Goal: Navigation & Orientation: Find specific page/section

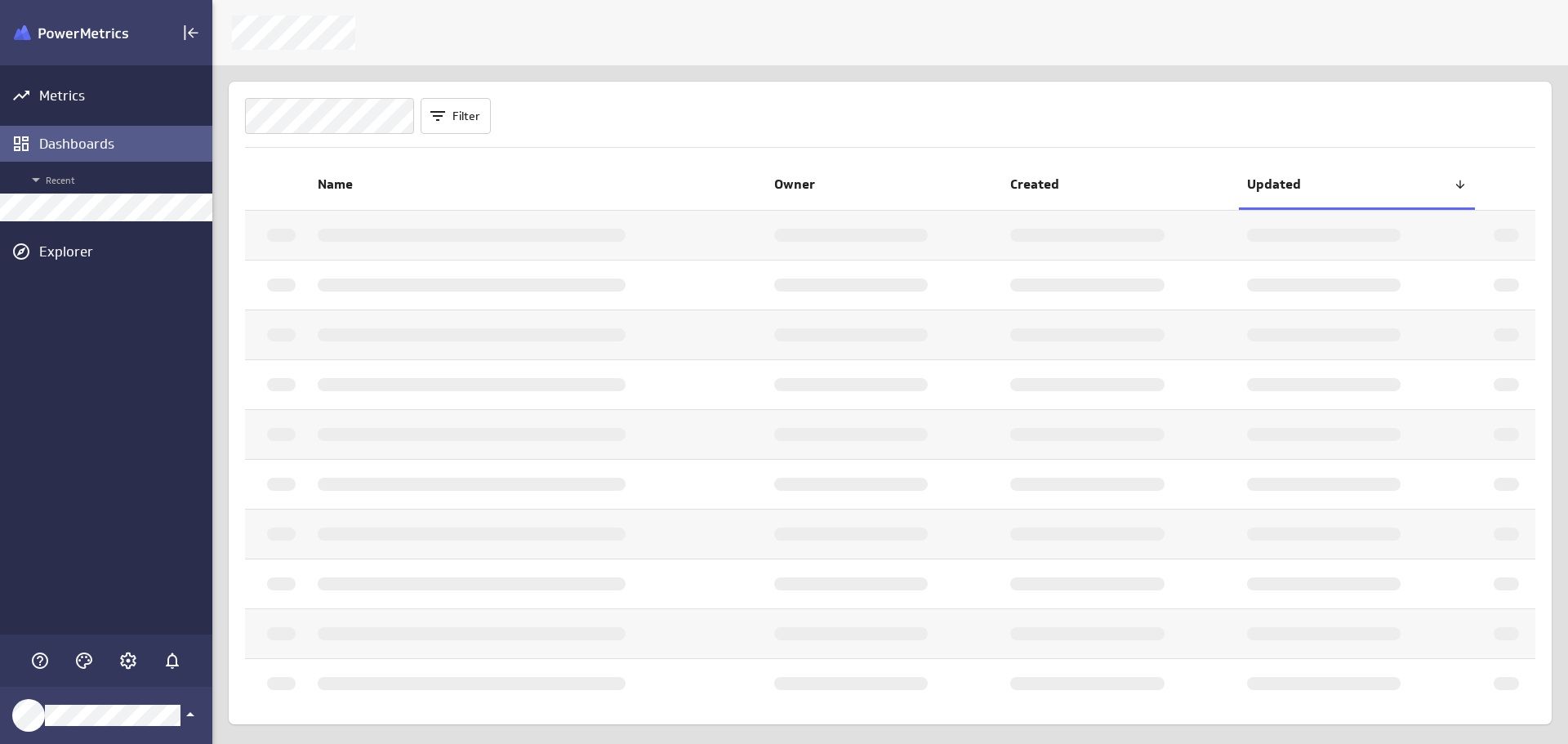
scroll to position [769, 1380]
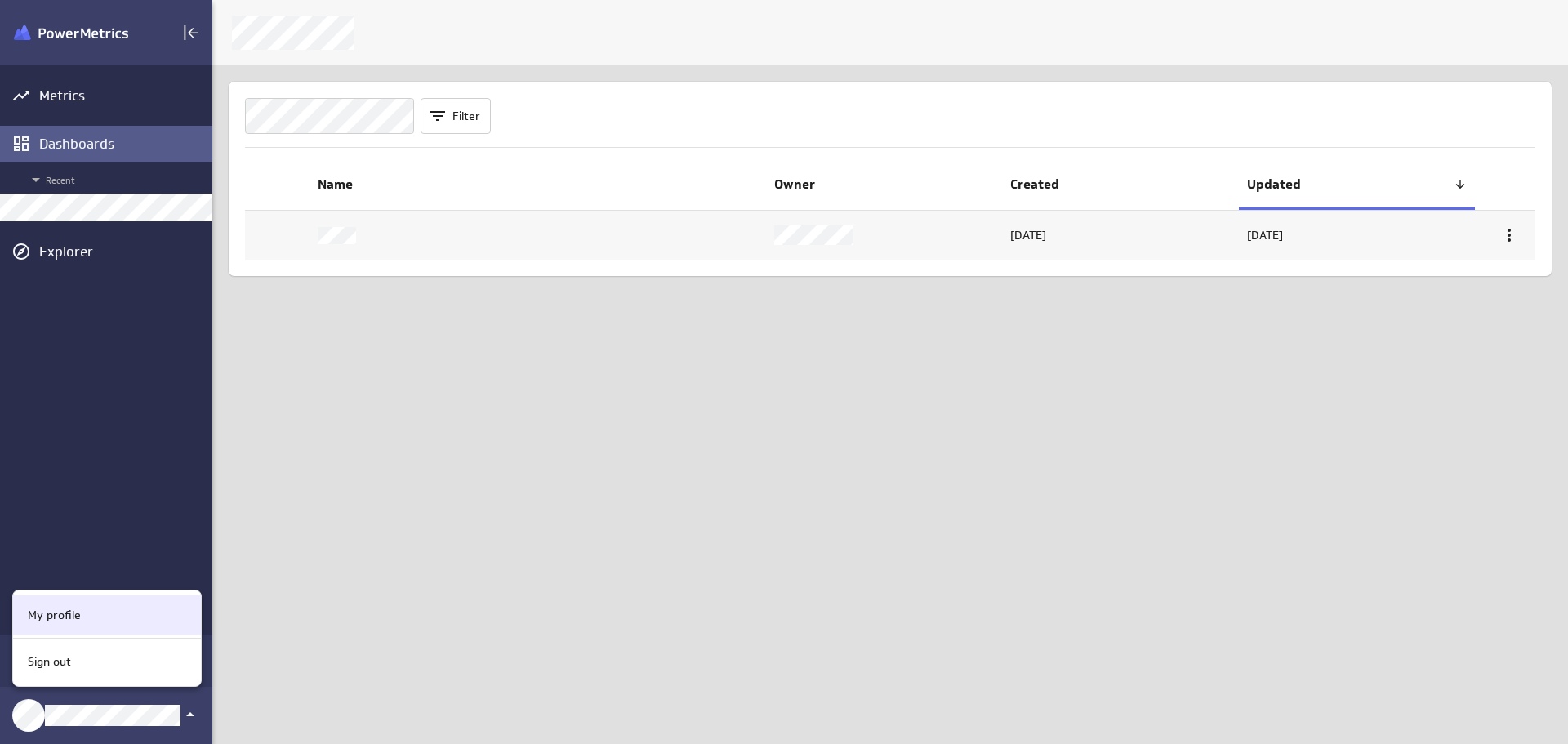
click at [56, 608] on p "My profile" at bounding box center [54, 615] width 53 height 17
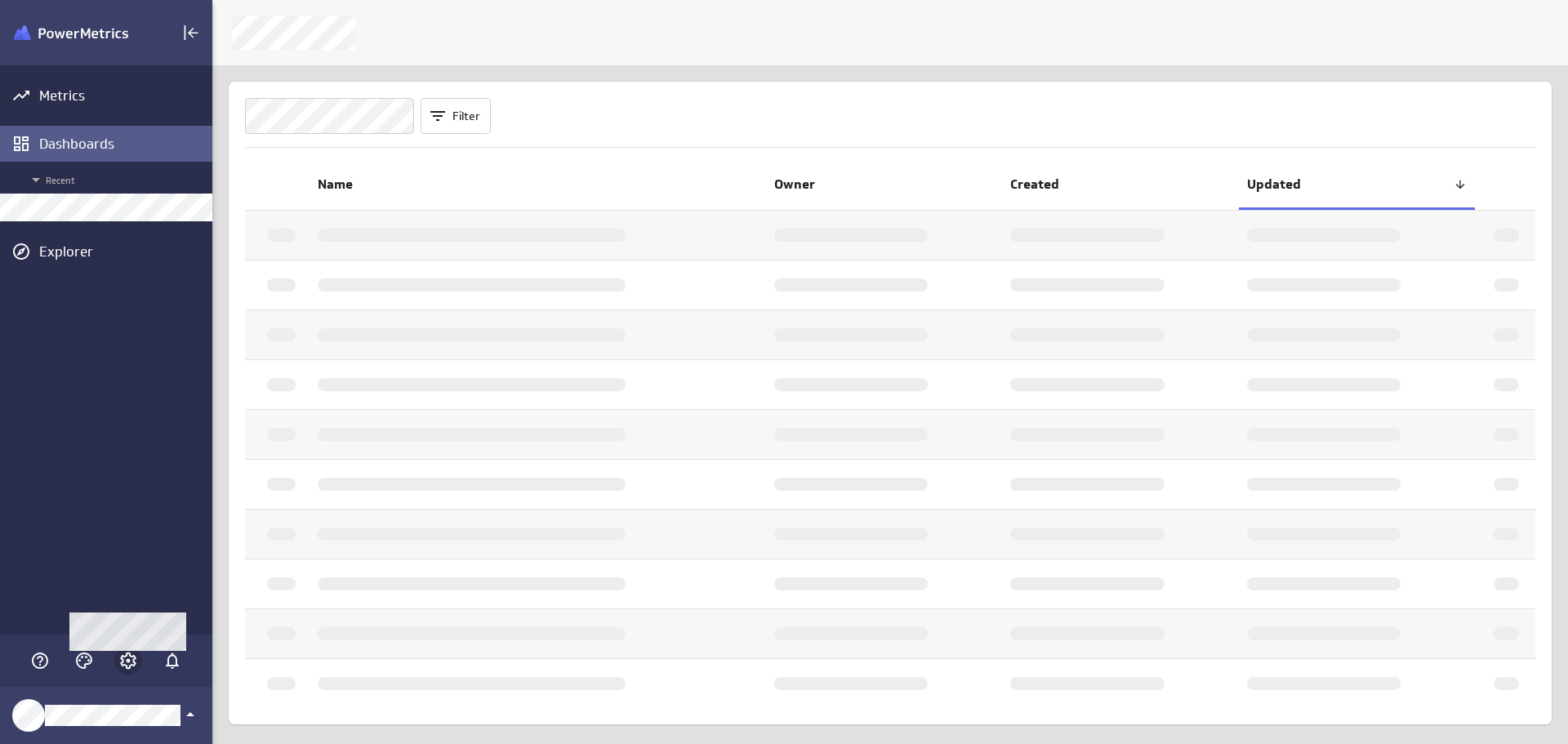
scroll to position [769, 1380]
click at [127, 661] on icon "Account and settings" at bounding box center [128, 661] width 4 height 4
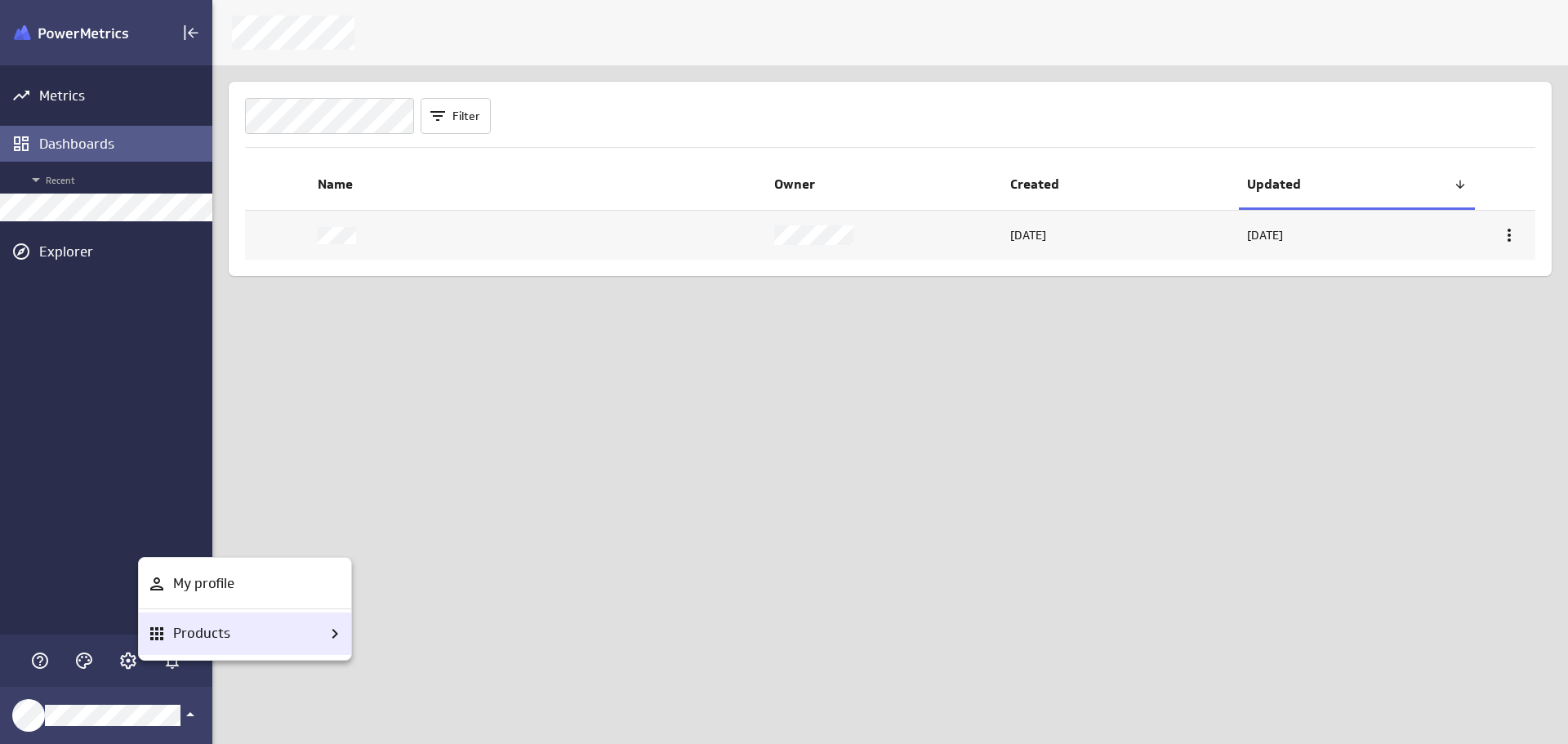
click at [222, 629] on p "Products" at bounding box center [201, 632] width 57 height 20
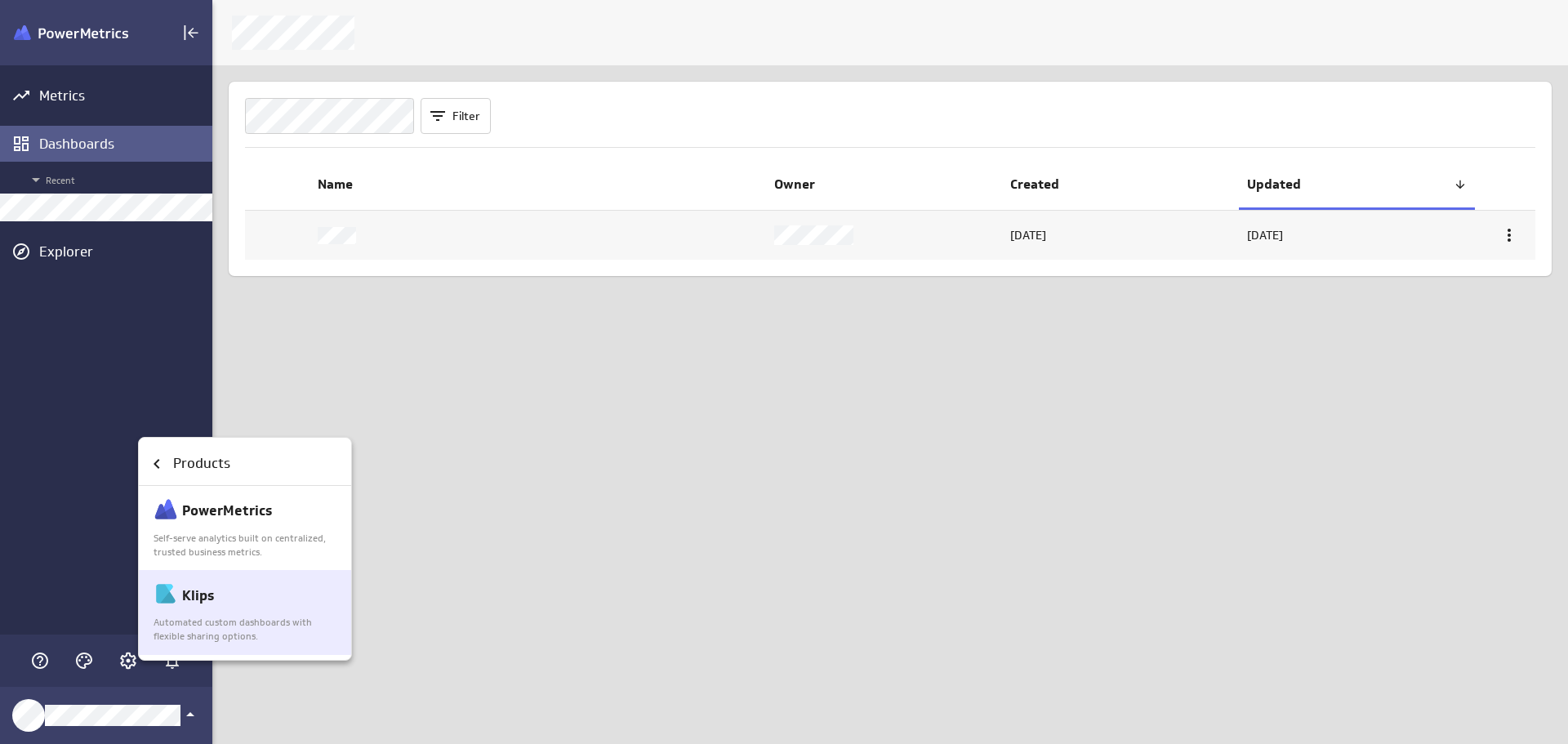
click at [195, 604] on p "Klips" at bounding box center [197, 595] width 32 height 20
